Goal: Information Seeking & Learning: Learn about a topic

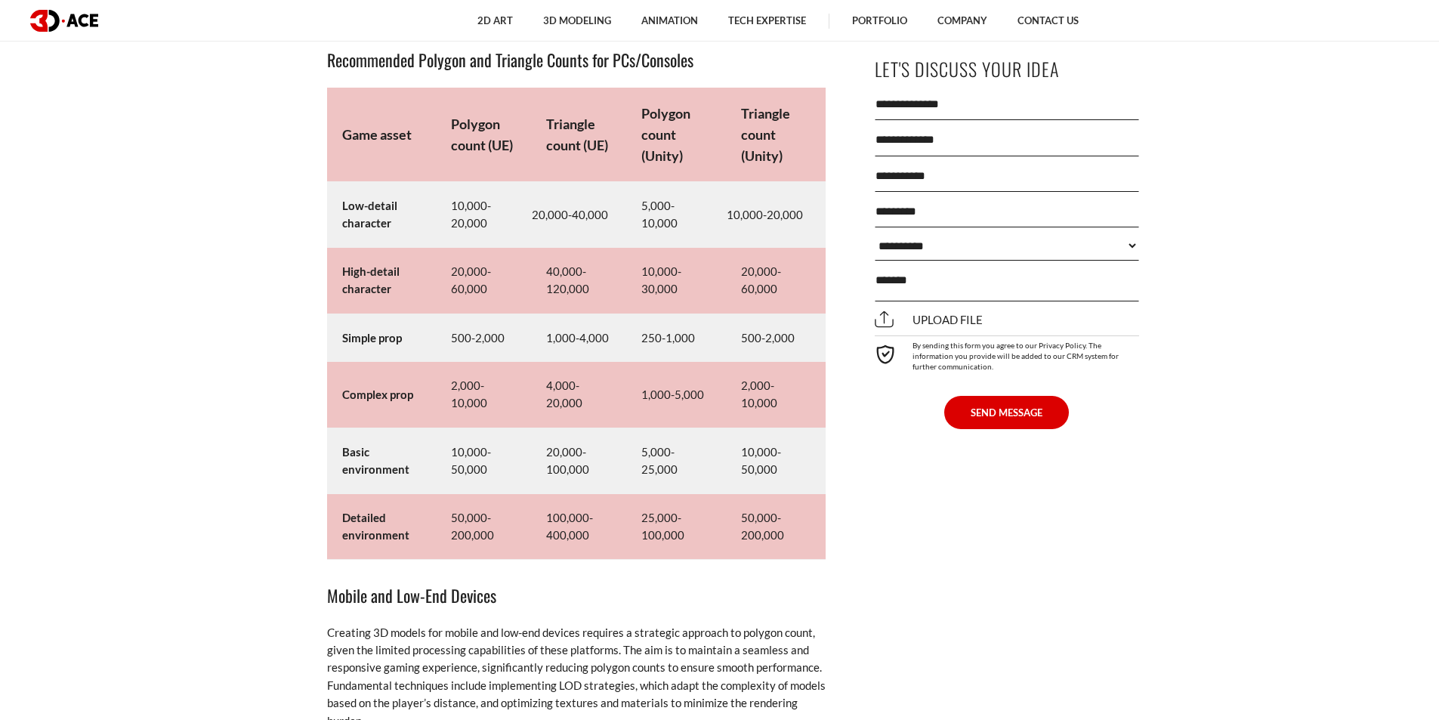
scroll to position [7353, 0]
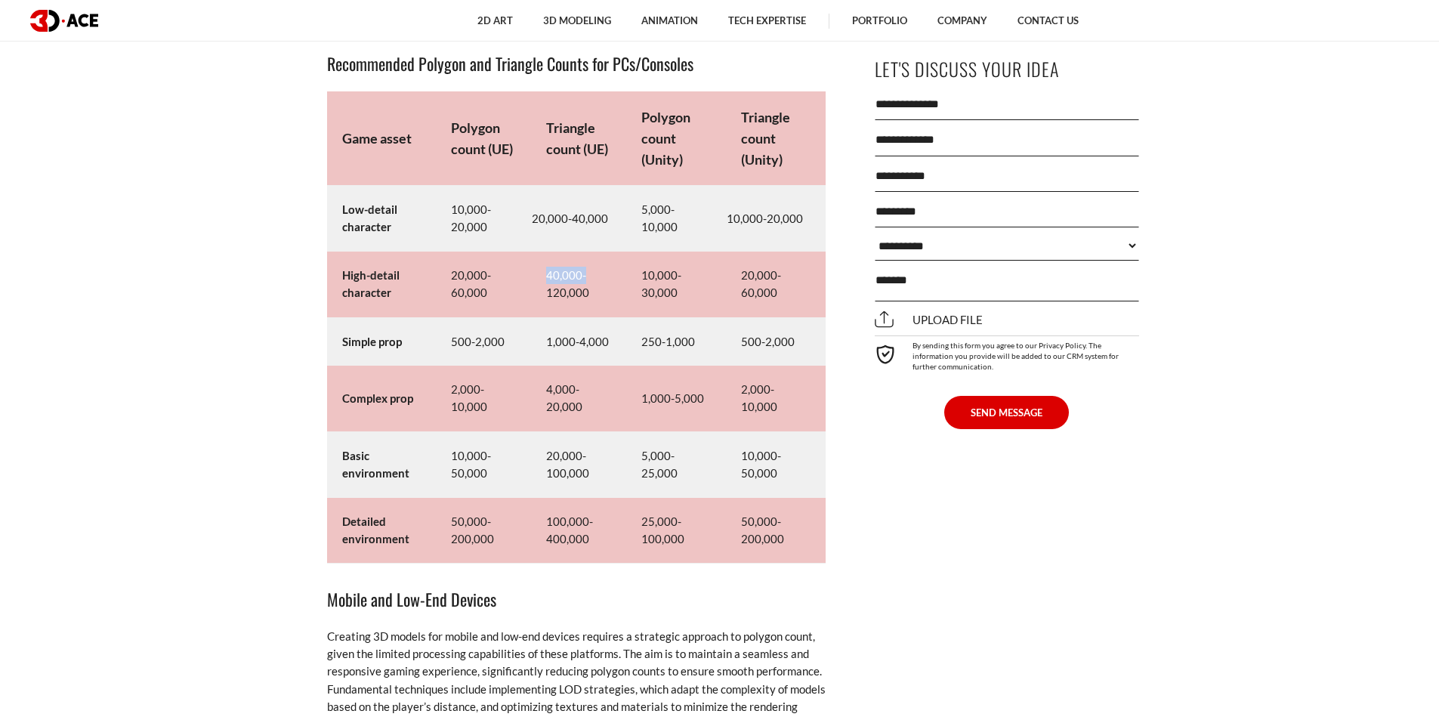
drag, startPoint x: 537, startPoint y: 280, endPoint x: 596, endPoint y: 274, distance: 59.2
click at [596, 274] on td "40,000-120,000" at bounding box center [578, 285] width 95 height 66
click at [596, 275] on td "40,000-120,000" at bounding box center [578, 285] width 95 height 66
drag, startPoint x: 592, startPoint y: 301, endPoint x: 526, endPoint y: 288, distance: 67.7
click at [526, 288] on tr "High-detail character 20,000-60,000 40,000-120,000 10,000-30,000 20,000-60,000" at bounding box center [576, 285] width 499 height 66
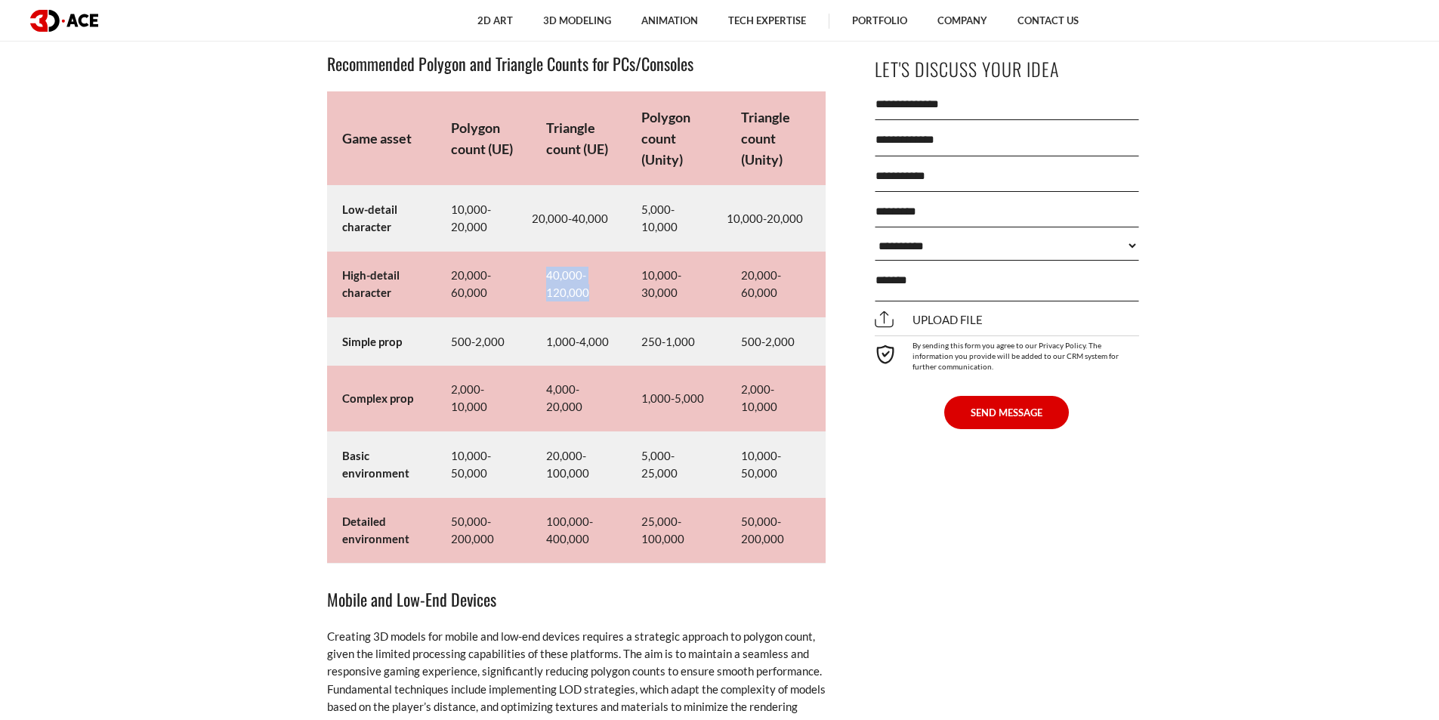
click at [562, 301] on td "40,000-120,000" at bounding box center [578, 285] width 95 height 66
drag, startPoint x: 586, startPoint y: 297, endPoint x: 505, endPoint y: 281, distance: 82.4
click at [505, 281] on tr "High-detail character 20,000-60,000 40,000-120,000 10,000-30,000 20,000-60,000" at bounding box center [576, 285] width 499 height 66
click at [534, 309] on td "40,000-120,000" at bounding box center [578, 285] width 95 height 66
drag, startPoint x: 556, startPoint y: 273, endPoint x: 594, endPoint y: 312, distance: 54.0
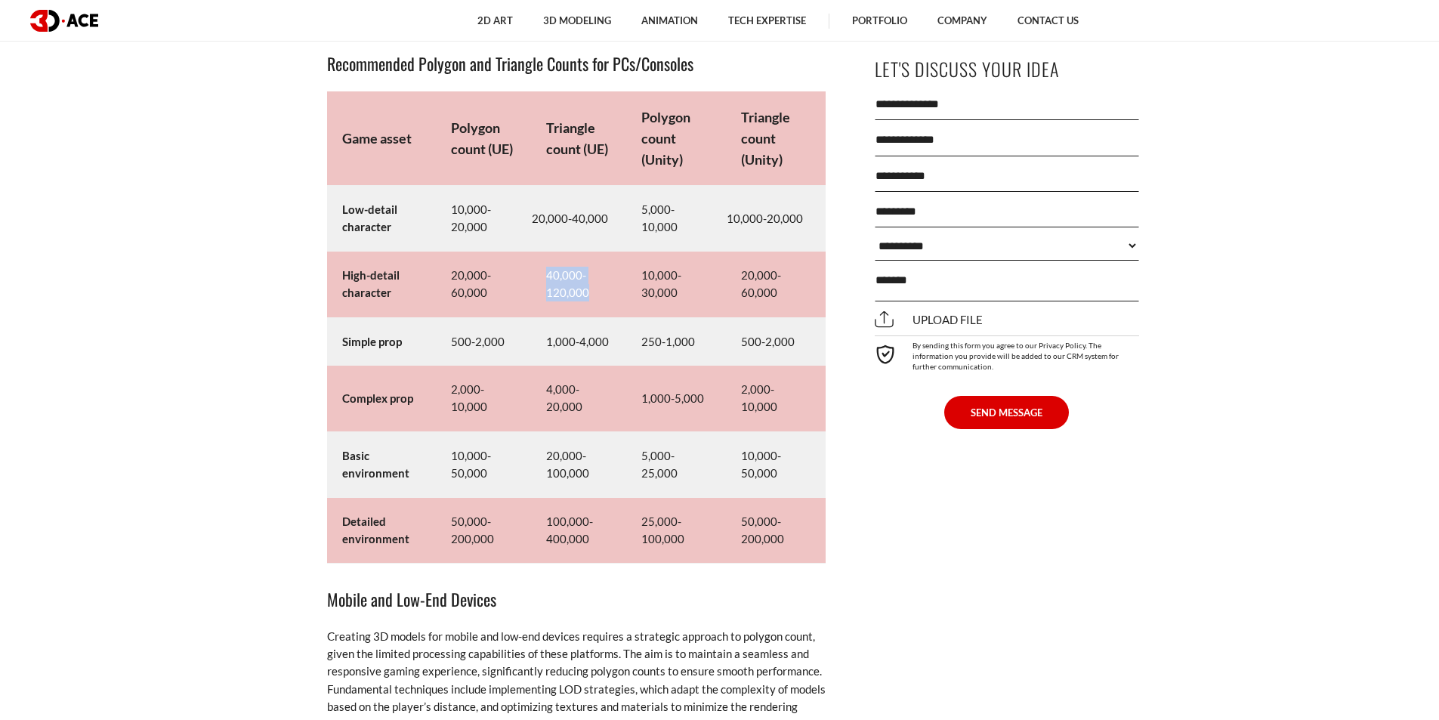
click at [594, 312] on td "40,000-120,000" at bounding box center [578, 285] width 95 height 66
click at [597, 310] on td "40,000-120,000" at bounding box center [578, 285] width 95 height 66
